Goal: Find contact information: Find contact information

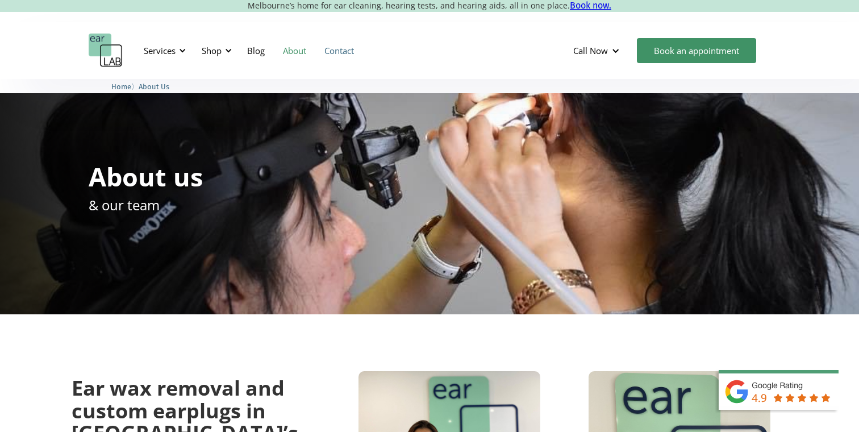
click at [346, 53] on link "Contact" at bounding box center [339, 50] width 48 height 33
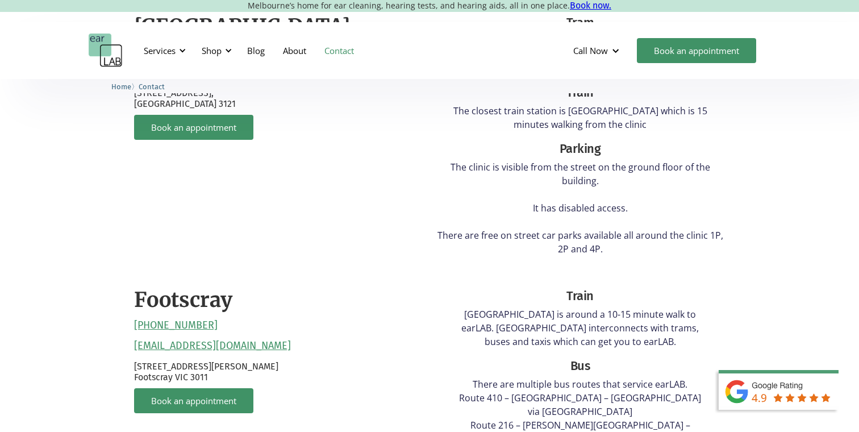
scroll to position [424, 0]
